Goal: Find specific page/section: Find specific page/section

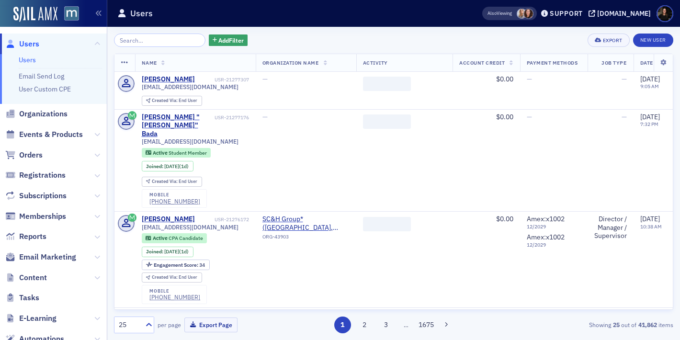
click at [170, 39] on input "search" at bounding box center [160, 40] width 92 height 13
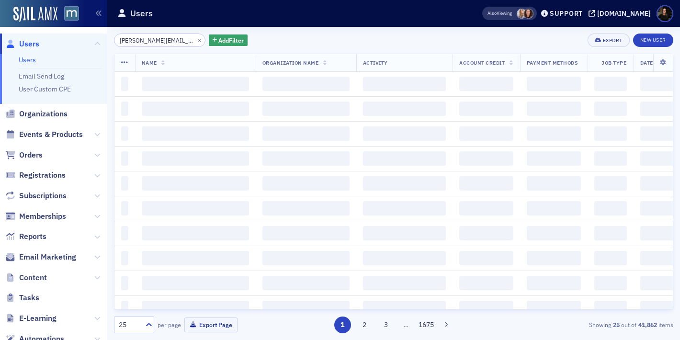
scroll to position [0, 11]
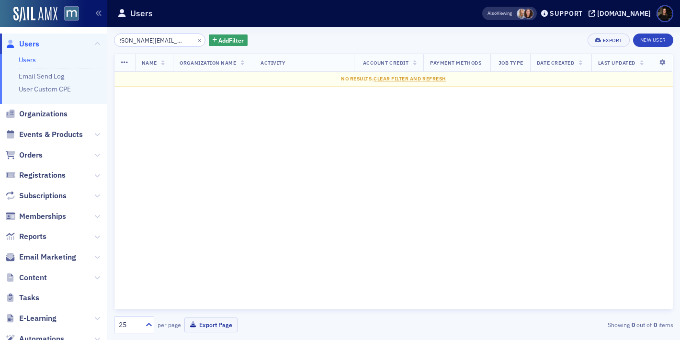
drag, startPoint x: 153, startPoint y: 37, endPoint x: 310, endPoint y: 53, distance: 157.5
click at [309, 51] on div "[EMAIL_ADDRESS][PERSON_NAME][DOMAIN_NAME] × Add Filter Export New User Name Org…" at bounding box center [394, 184] width 560 height 300
click at [141, 41] on input "[PERSON_NAME].[PERSON_NAME]" at bounding box center [160, 40] width 92 height 13
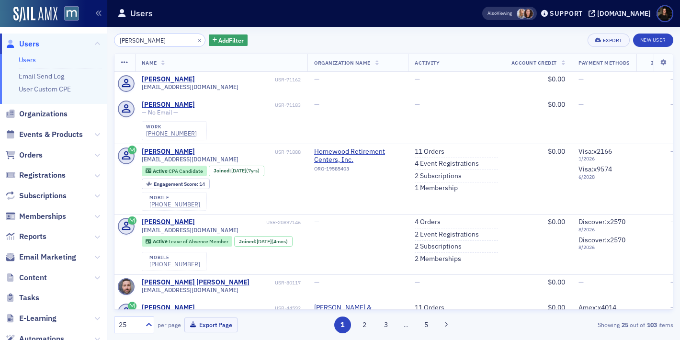
type input "[PERSON_NAME]"
drag, startPoint x: 191, startPoint y: 40, endPoint x: 172, endPoint y: 39, distance: 19.2
click at [196, 40] on button "×" at bounding box center [200, 39] width 9 height 9
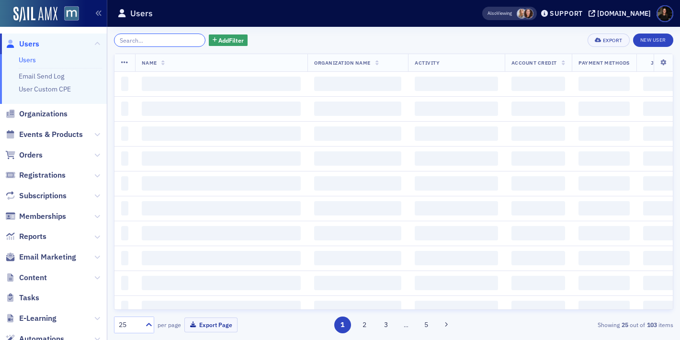
click at [165, 39] on input "search" at bounding box center [160, 40] width 92 height 13
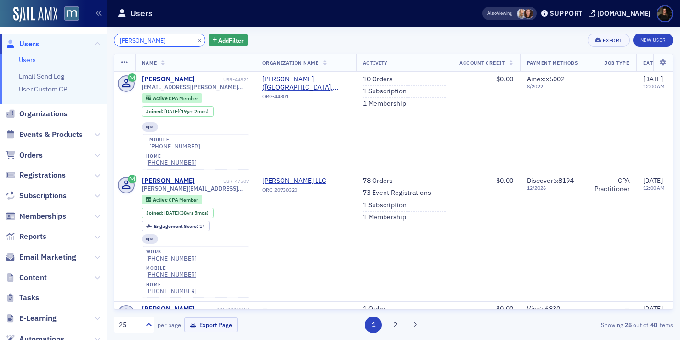
type input "[PERSON_NAME]"
click at [28, 63] on link "Users" at bounding box center [27, 60] width 17 height 9
click at [31, 113] on span "Organizations" at bounding box center [43, 114] width 48 height 11
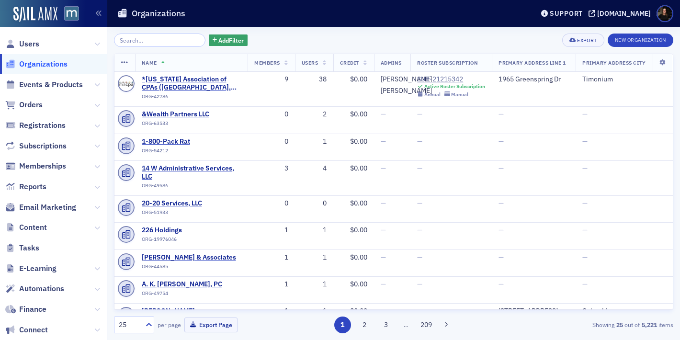
click at [171, 42] on input "search" at bounding box center [160, 40] width 92 height 13
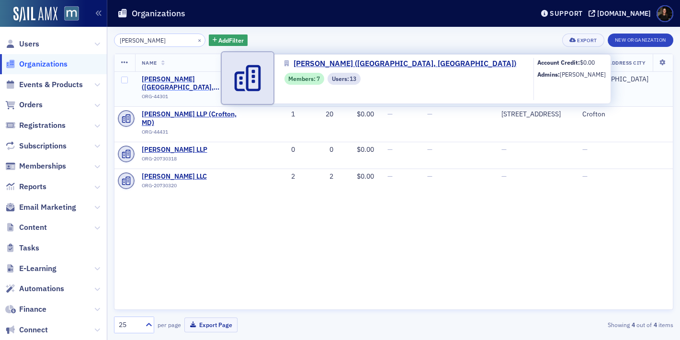
type input "[PERSON_NAME]"
click at [180, 77] on span "[PERSON_NAME] ([GEOGRAPHIC_DATA], [GEOGRAPHIC_DATA])" at bounding box center [195, 83] width 106 height 17
select select "US"
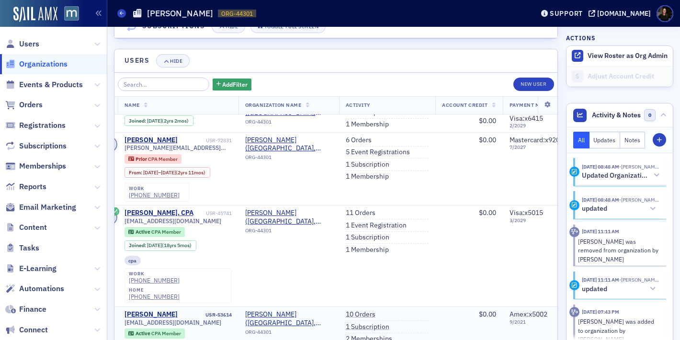
scroll to position [453, 0]
